Goal: Complete Application Form: Complete application form

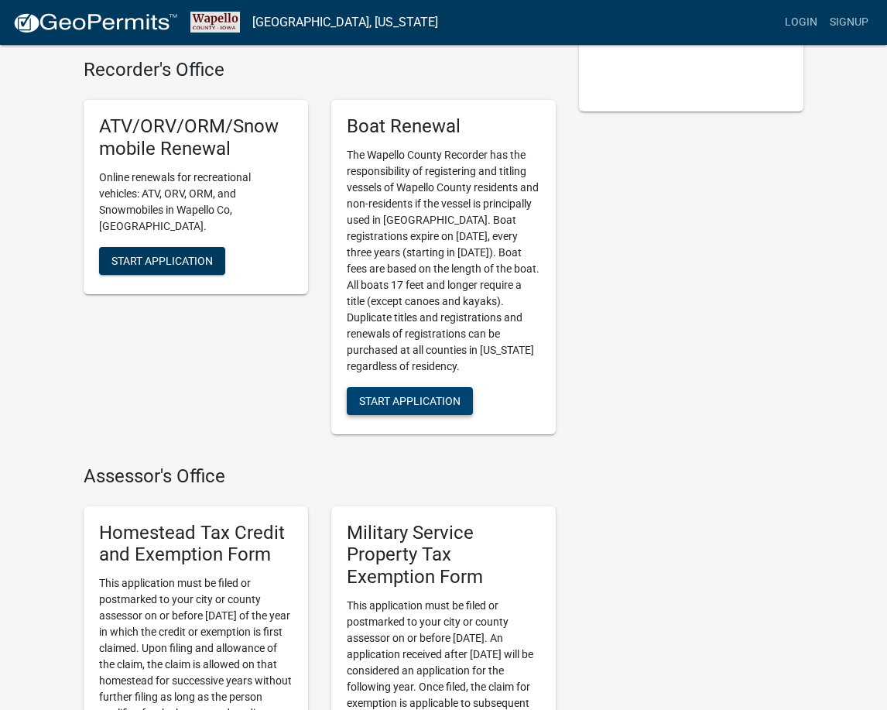
scroll to position [387, 0]
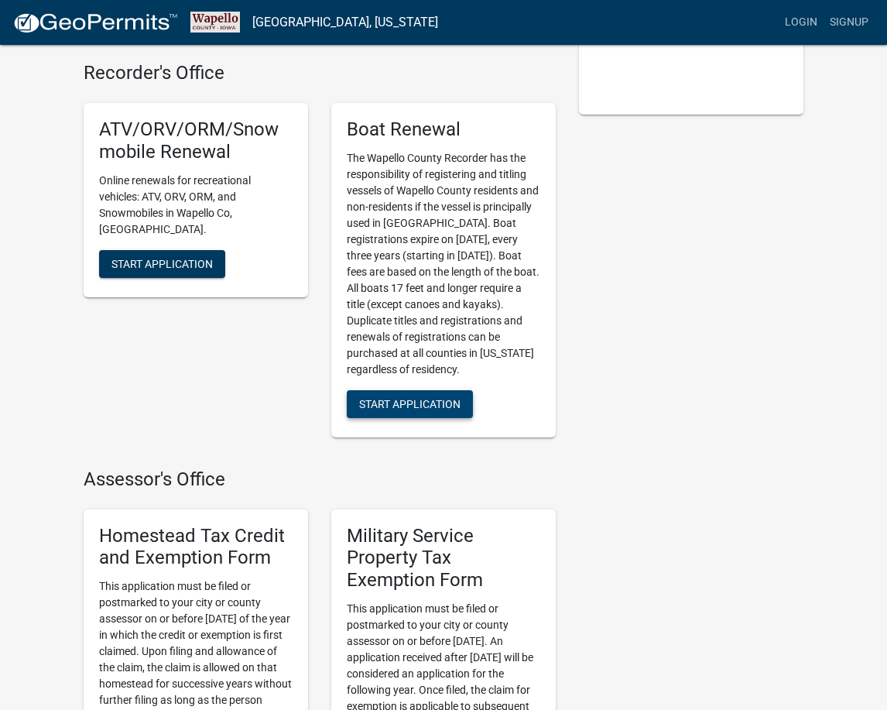
click at [392, 409] on span "Start Application" at bounding box center [409, 403] width 101 height 12
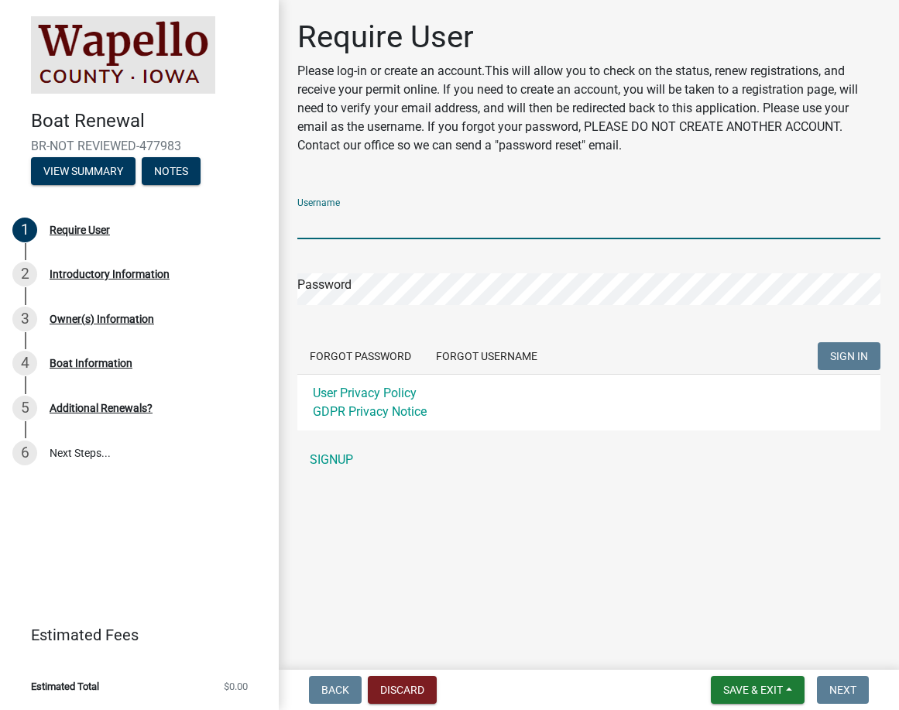
click at [331, 217] on input "Username" at bounding box center [588, 223] width 583 height 32
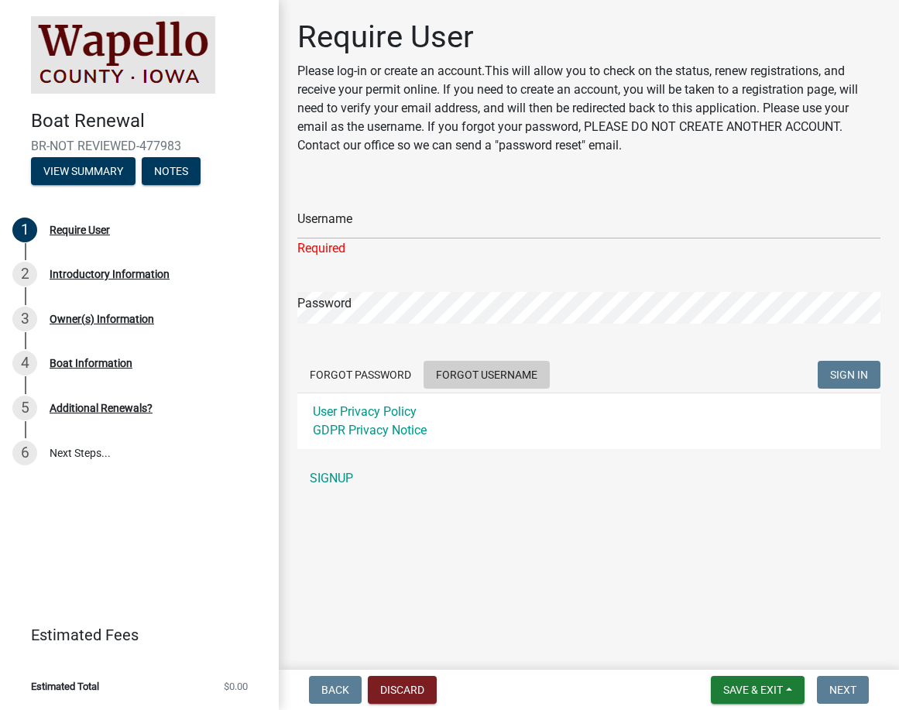
click at [441, 361] on button "Forgot Username" at bounding box center [486, 375] width 126 height 28
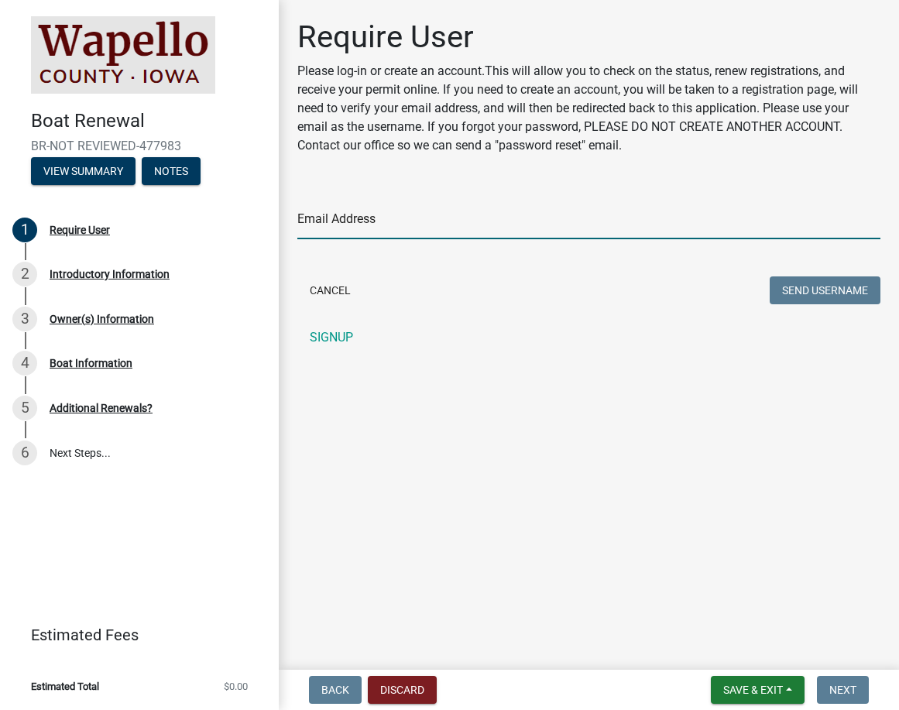
click at [324, 221] on input "Email Address" at bounding box center [588, 223] width 583 height 32
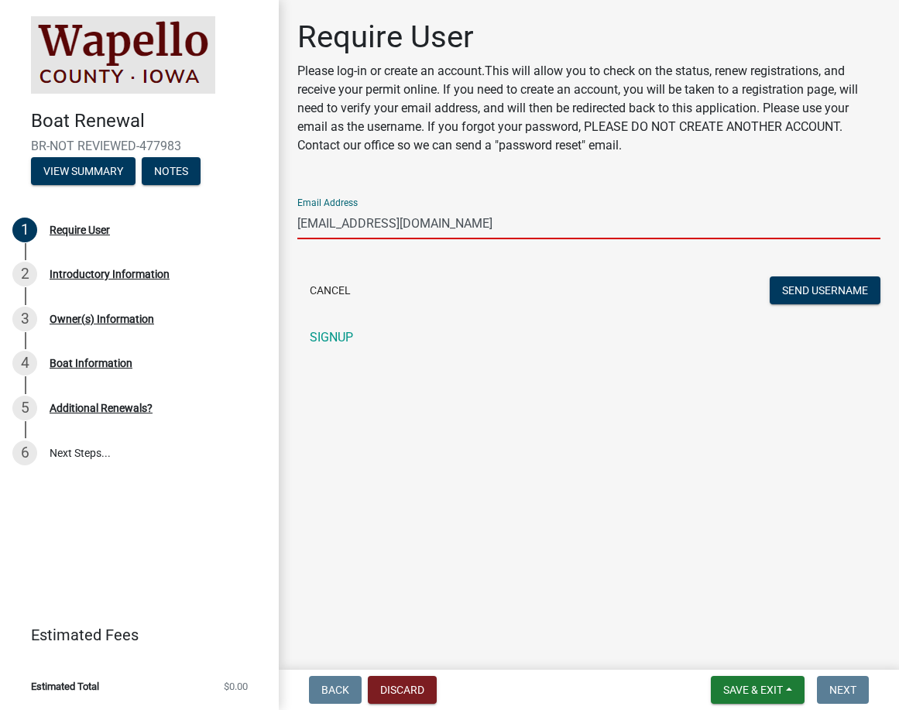
type input "[EMAIL_ADDRESS][DOMAIN_NAME]"
click at [769, 276] on button "Send Username" at bounding box center [824, 290] width 111 height 28
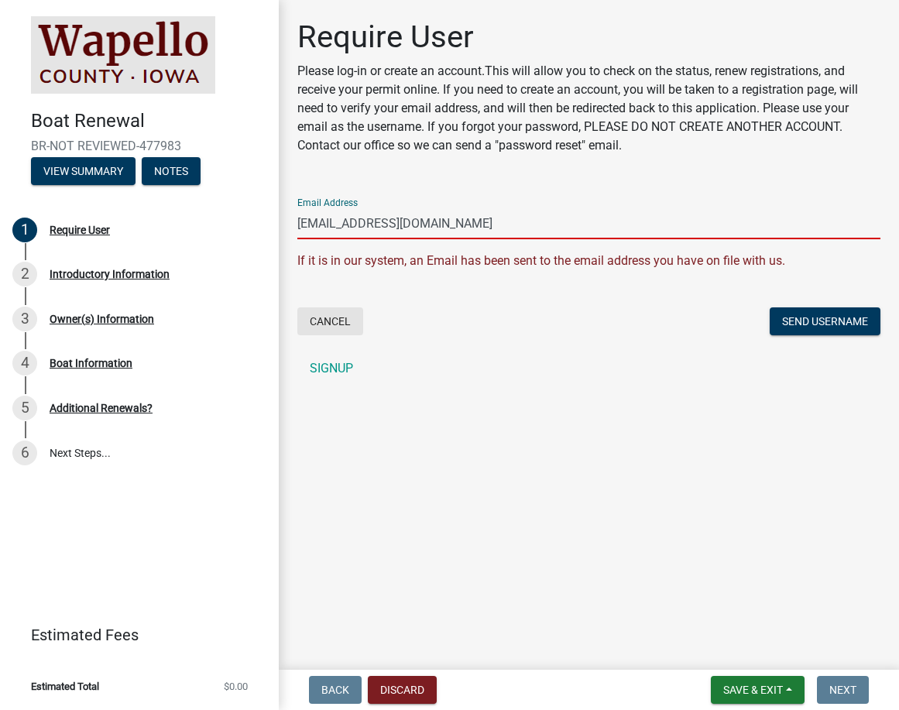
click at [332, 322] on button "Cancel" at bounding box center [330, 321] width 66 height 28
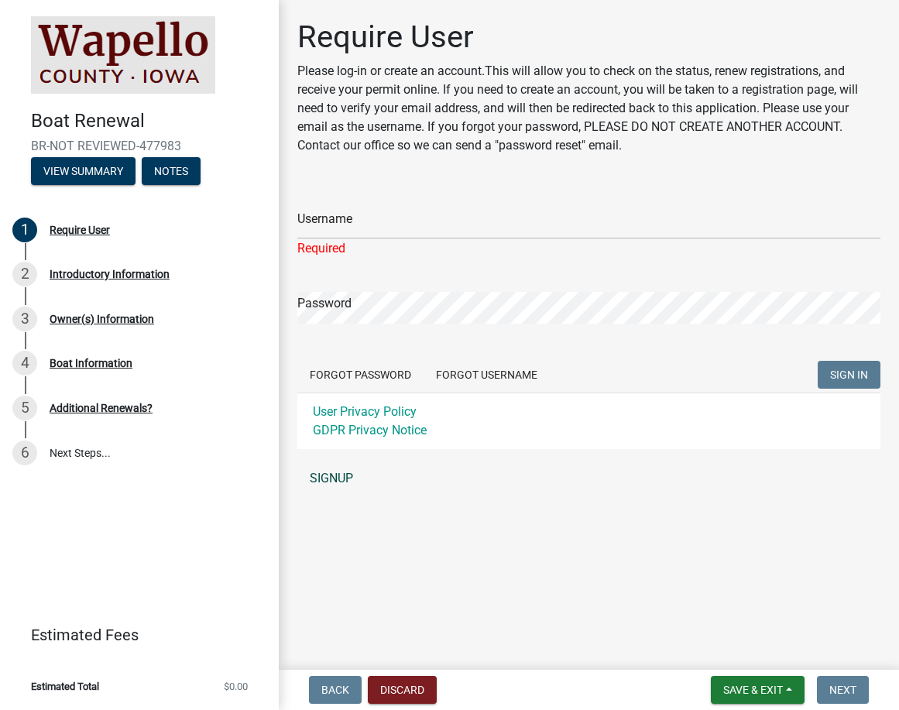
drag, startPoint x: 334, startPoint y: 459, endPoint x: 334, endPoint y: 472, distance: 13.2
click at [334, 462] on div "Username Required Password Forgot Password Forgot Username SIGN IN User Privacy…" at bounding box center [588, 340] width 583 height 308
click at [334, 478] on link "SIGNUP" at bounding box center [588, 478] width 583 height 31
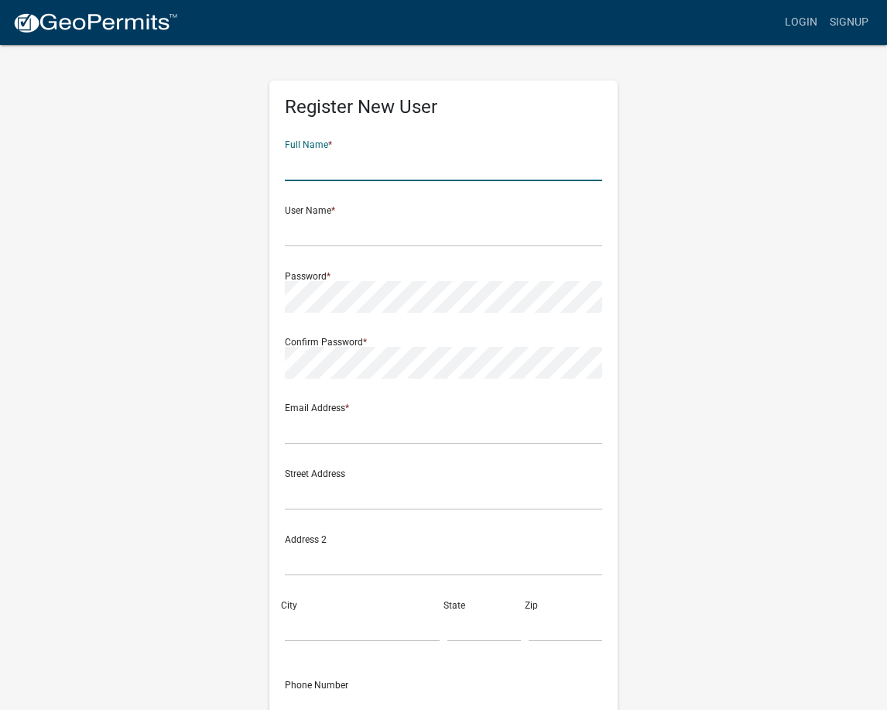
click at [309, 156] on input "text" at bounding box center [443, 165] width 317 height 32
type input "[PERSON_NAME]"
type input "[STREET_ADDRESS]"
type input "Ottumwa"
type input "IA"
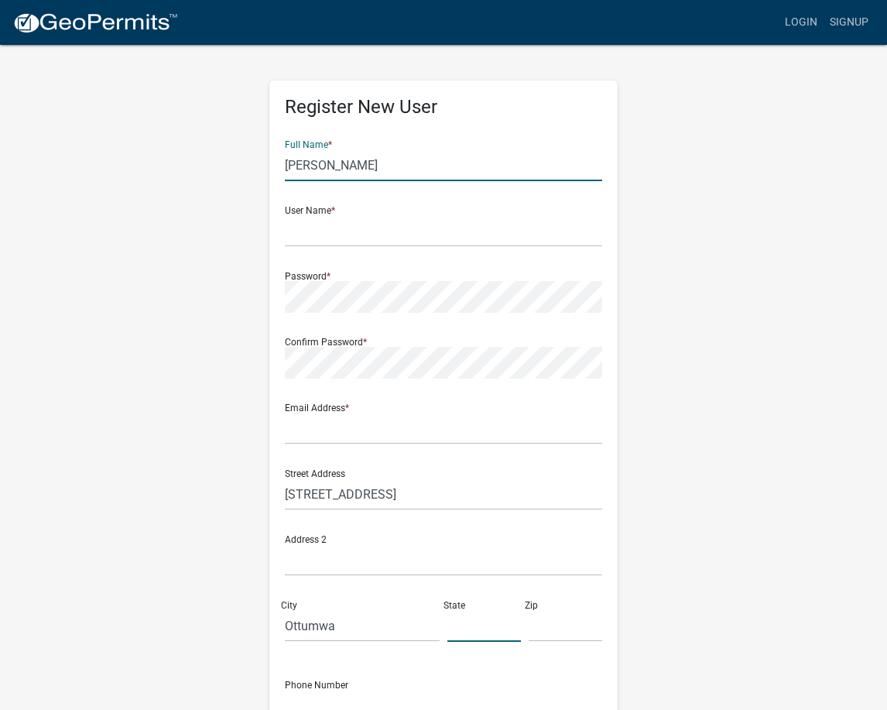
type input "52501"
click at [331, 236] on input "text" at bounding box center [443, 231] width 317 height 32
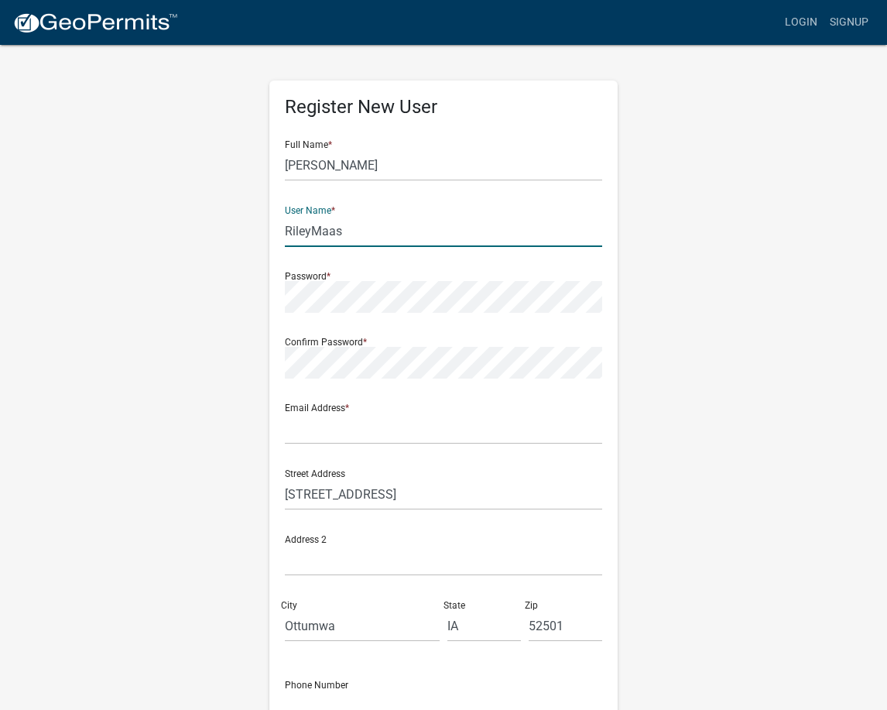
type input "RileyMaas"
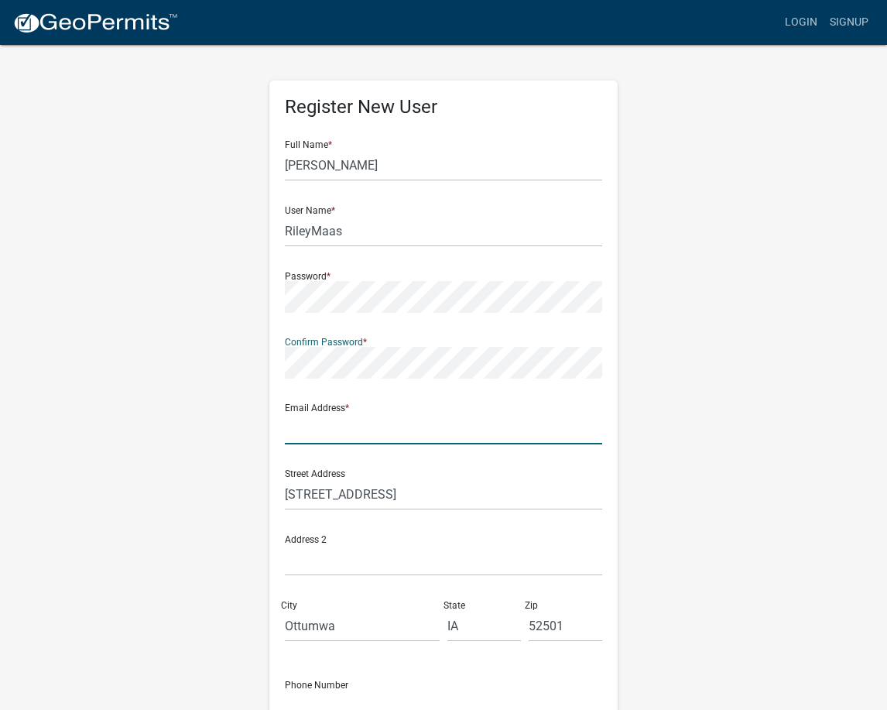
click at [340, 428] on input "text" at bounding box center [443, 429] width 317 height 32
type input "[EMAIL_ADDRESS][DOMAIN_NAME]"
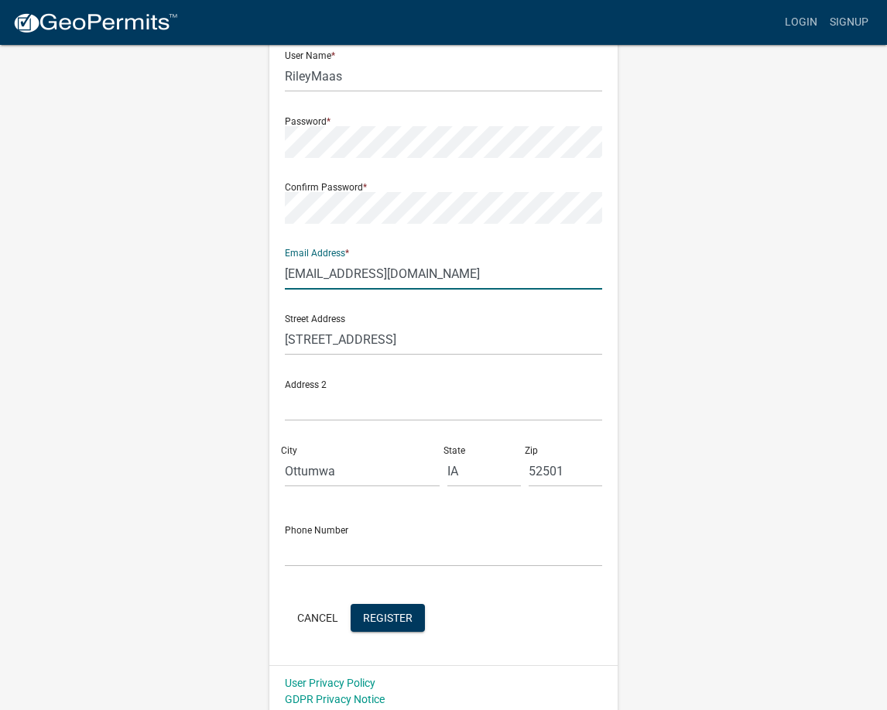
scroll to position [162, 0]
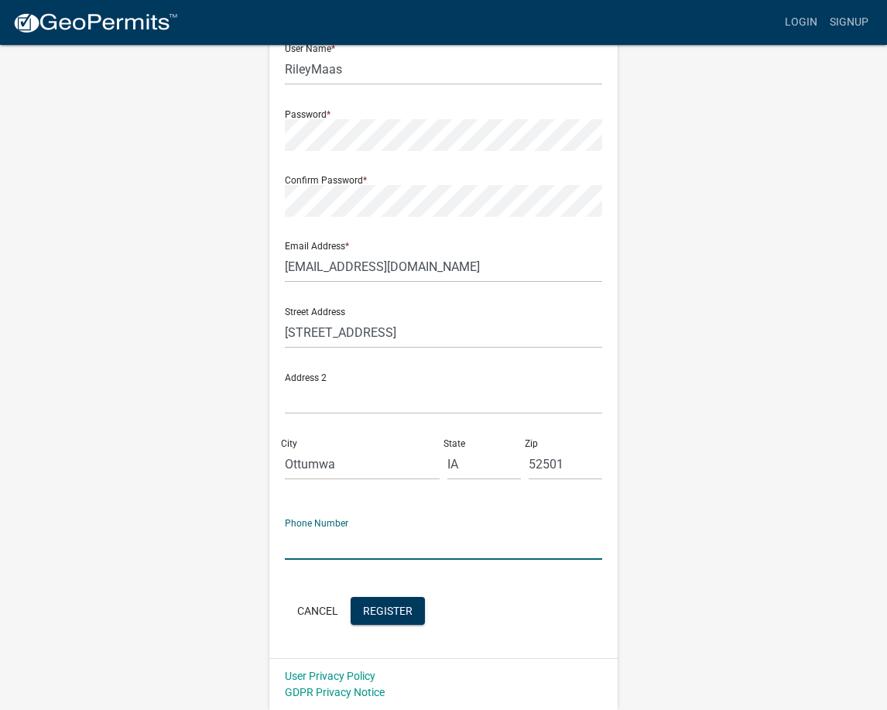
click at [331, 545] on input "text" at bounding box center [443, 544] width 317 height 32
type input "6419541915"
click at [378, 606] on span "Register" at bounding box center [388, 610] width 50 height 12
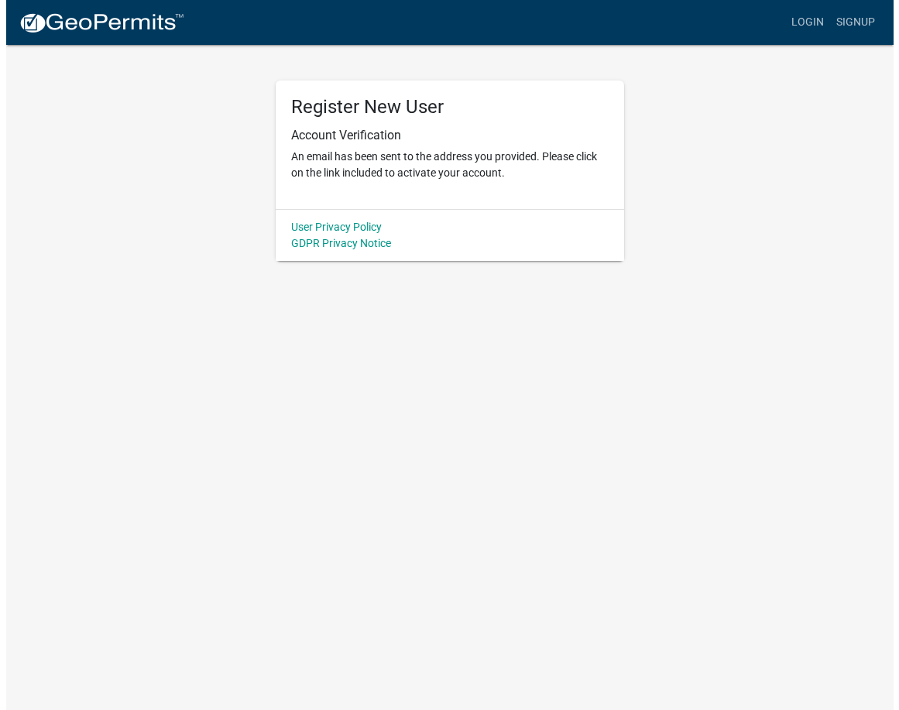
scroll to position [0, 0]
click at [811, 30] on link "Login" at bounding box center [812, 22] width 45 height 29
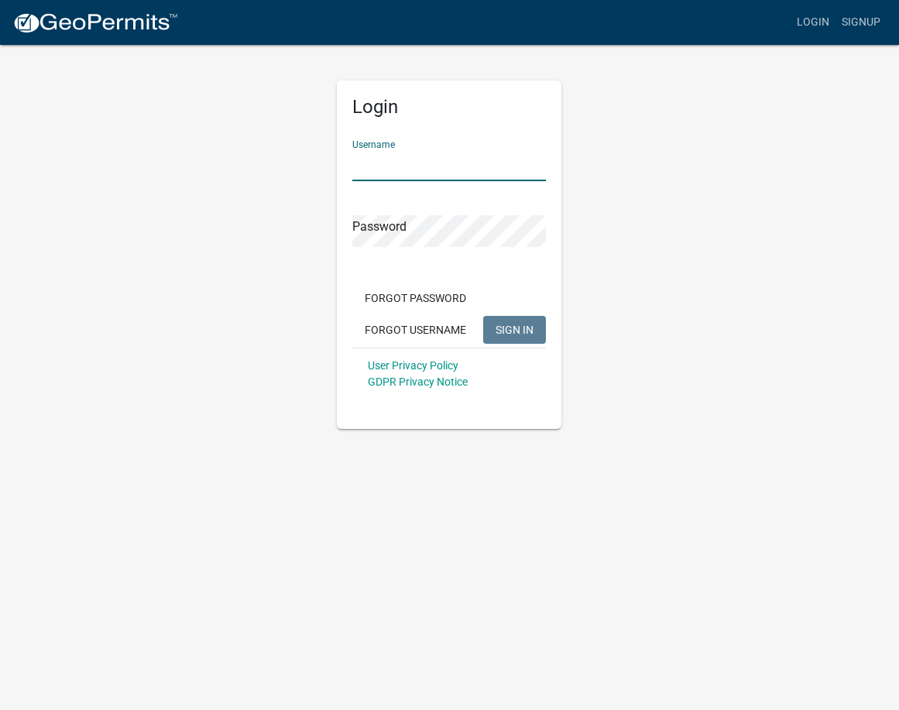
click at [412, 173] on input "Username" at bounding box center [449, 165] width 194 height 32
type input "RileyMaas"
click at [516, 319] on button "SIGN IN" at bounding box center [514, 330] width 63 height 28
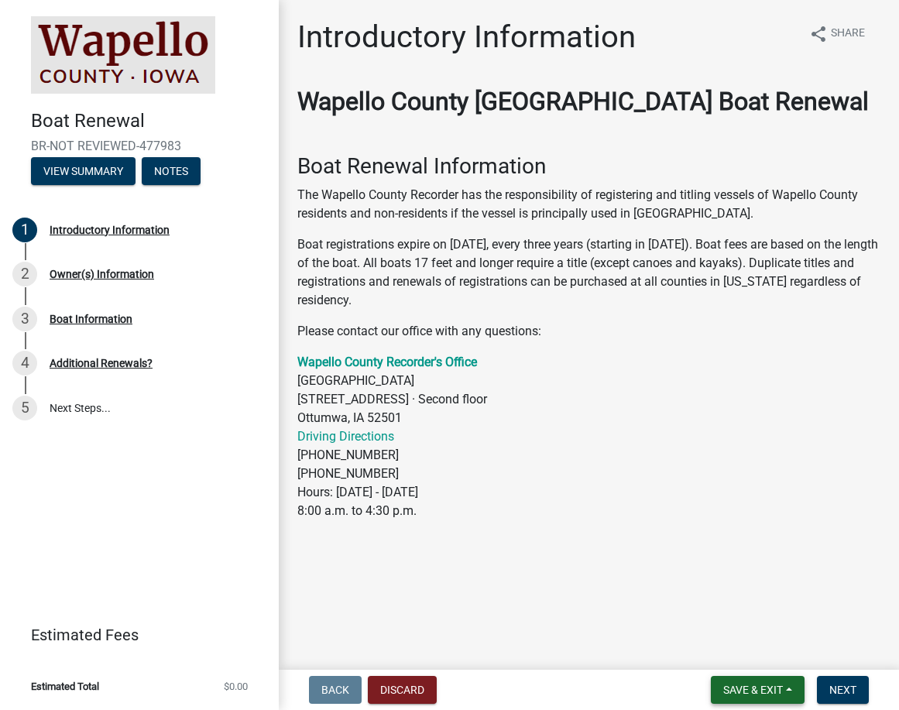
click at [744, 689] on span "Save & Exit" at bounding box center [753, 690] width 60 height 12
click at [718, 651] on button "Save & Exit" at bounding box center [742, 649] width 124 height 37
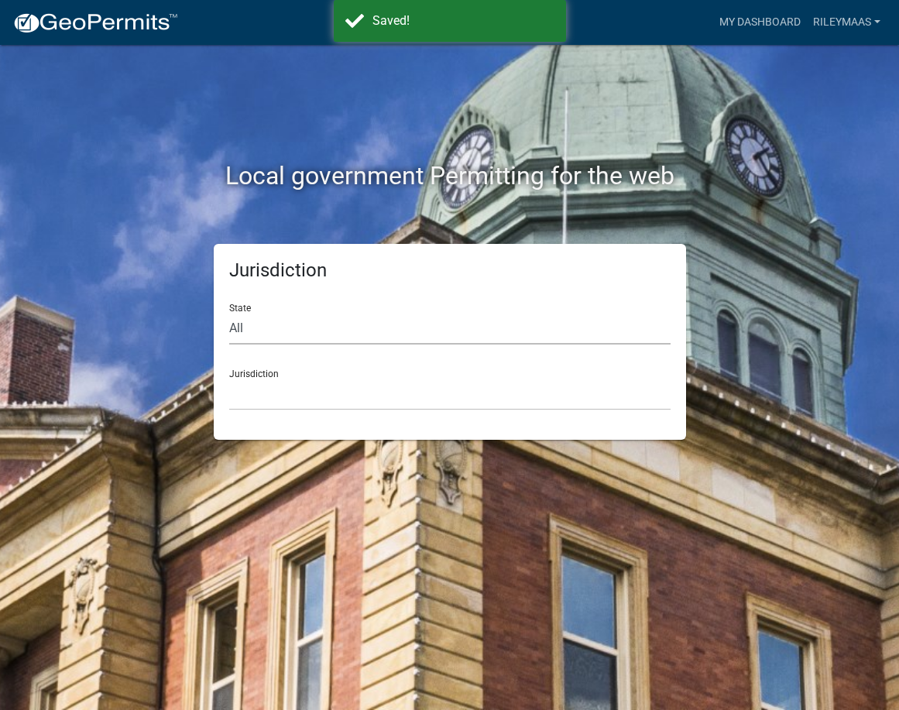
click at [256, 325] on select "All Colorado Georgia Indiana Iowa Kansas Minnesota Ohio South Carolina Wisconsin" at bounding box center [449, 329] width 441 height 32
select select "[US_STATE]"
click at [229, 313] on select "All Colorado Georgia Indiana Iowa Kansas Minnesota Ohio South Carolina Wisconsin" at bounding box center [449, 329] width 441 height 32
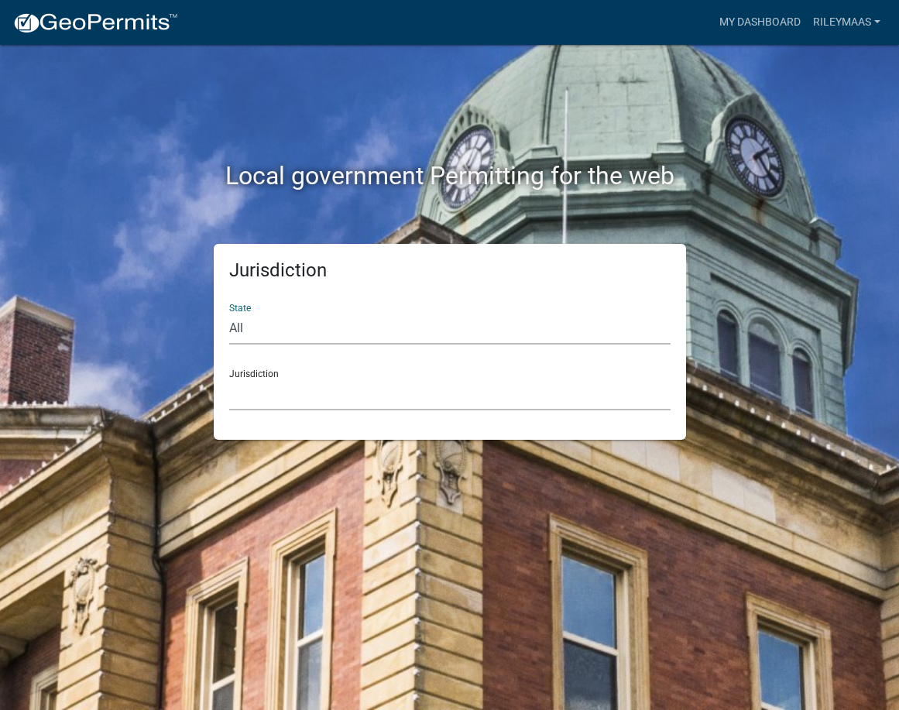
click at [276, 394] on select "Boone County, Iowa Butler County, Iowa Cerro Gordo County, Iowa City of Harlan,…" at bounding box center [449, 395] width 441 height 32
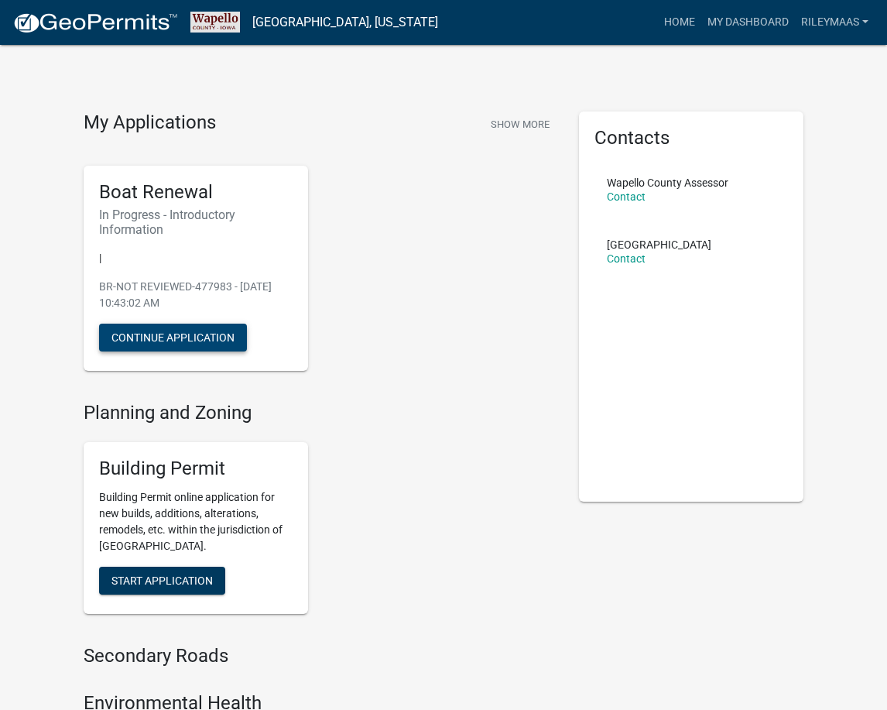
click at [180, 338] on button "Continue Application" at bounding box center [173, 338] width 148 height 28
